Goal: Transaction & Acquisition: Purchase product/service

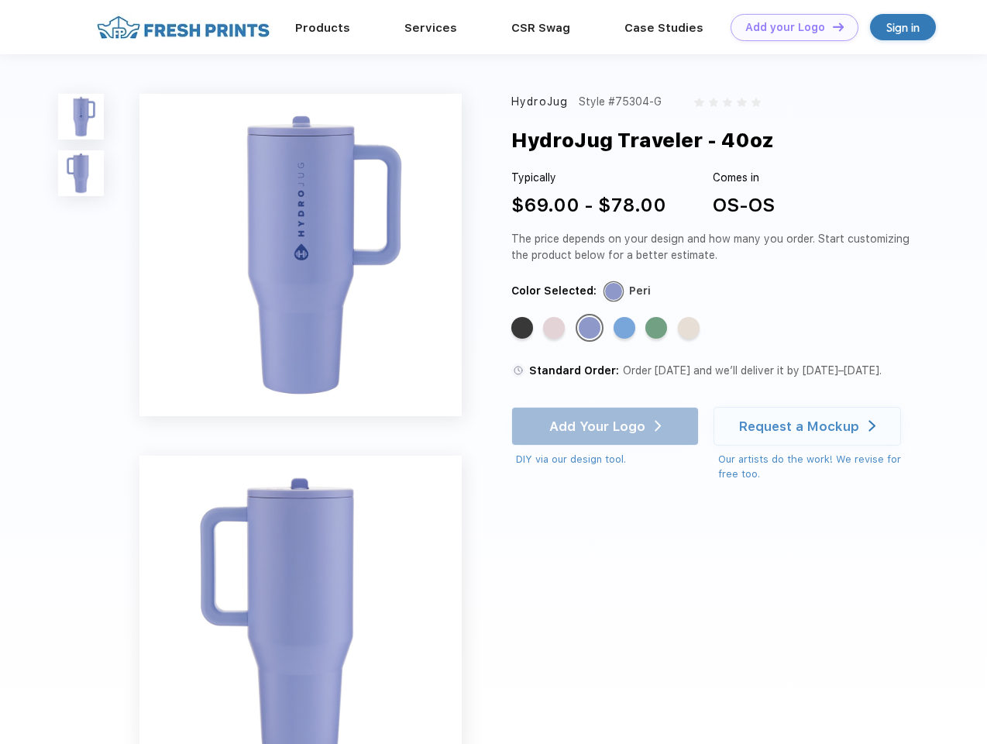
click at [789, 27] on link "Add your Logo Design Tool" at bounding box center [795, 27] width 128 height 27
click at [0, 0] on div "Design Tool" at bounding box center [0, 0] width 0 height 0
click at [831, 26] on link "Add your Logo Design Tool" at bounding box center [795, 27] width 128 height 27
click at [81, 116] on img at bounding box center [81, 117] width 46 height 46
click at [81, 174] on img at bounding box center [81, 173] width 46 height 46
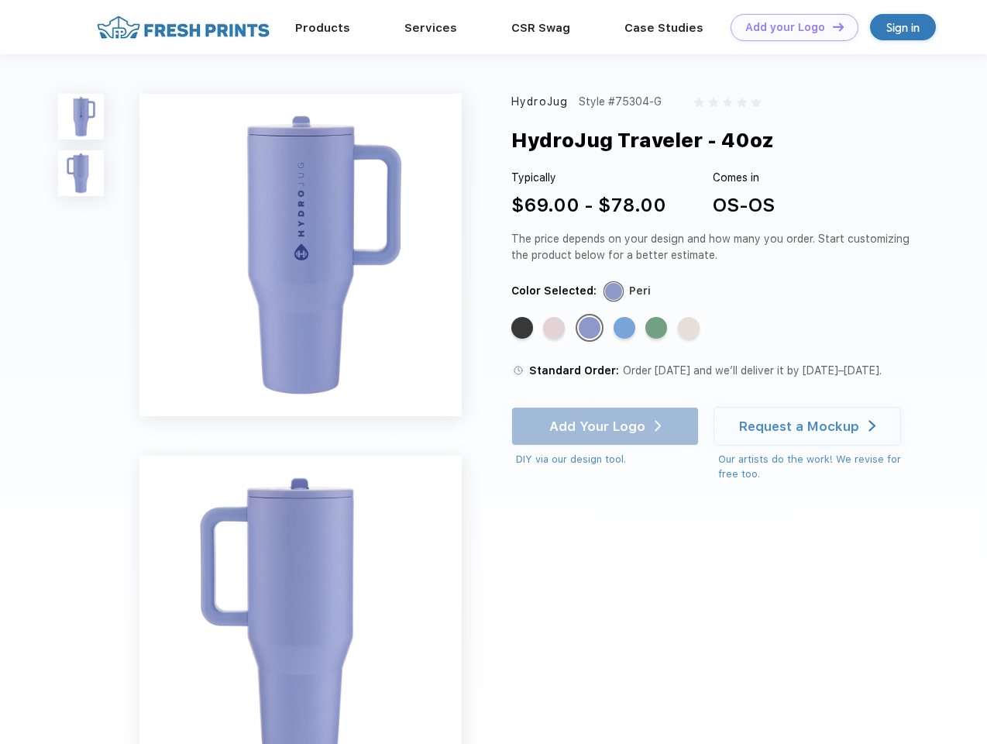
click at [524, 329] on div "Standard Color" at bounding box center [522, 328] width 22 height 22
click at [556, 329] on div "Standard Color" at bounding box center [554, 328] width 22 height 22
click at [591, 329] on div "Standard Color" at bounding box center [590, 328] width 22 height 22
click at [626, 329] on div "Standard Color" at bounding box center [625, 328] width 22 height 22
click at [658, 329] on div "Standard Color" at bounding box center [656, 328] width 22 height 22
